Goal: Find contact information

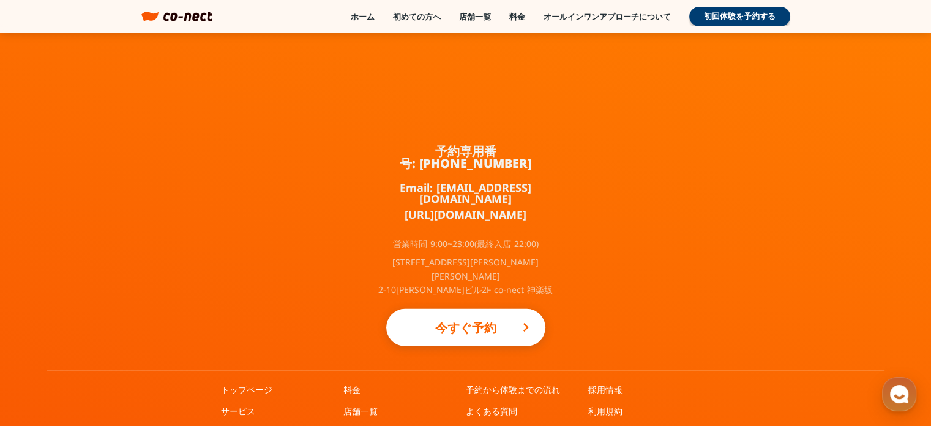
scroll to position [8172, 0]
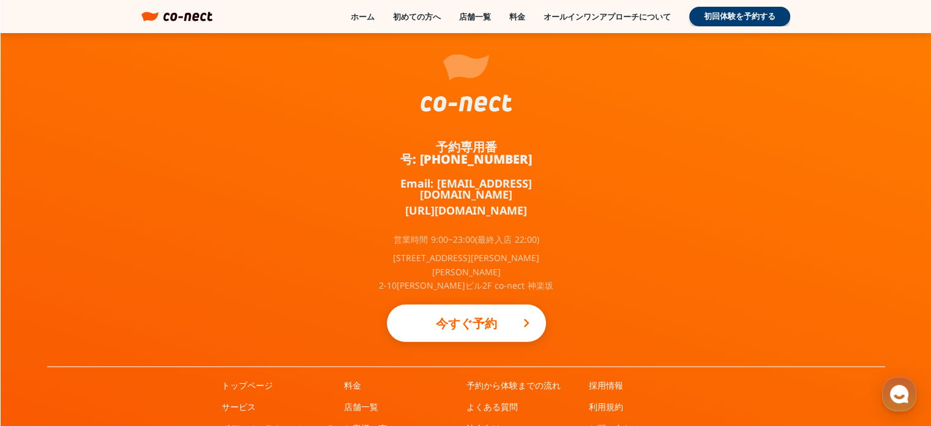
click at [615, 422] on link "お問い合わせ" at bounding box center [614, 428] width 51 height 12
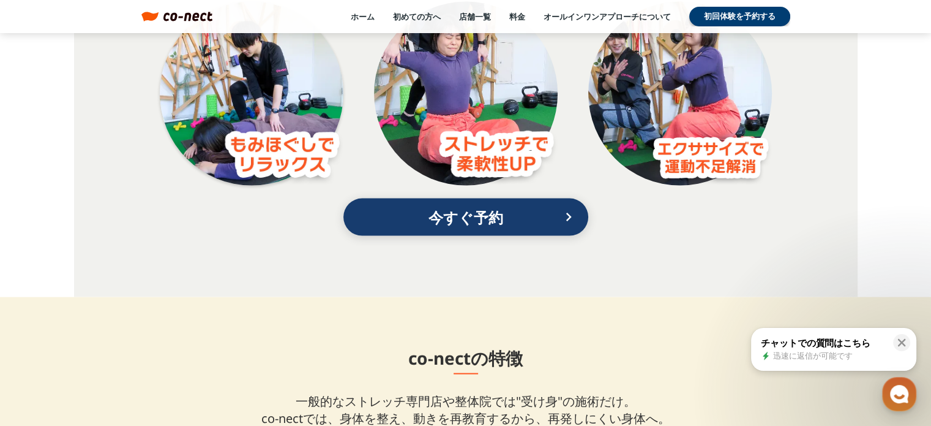
scroll to position [3000, 0]
